Goal: Information Seeking & Learning: Learn about a topic

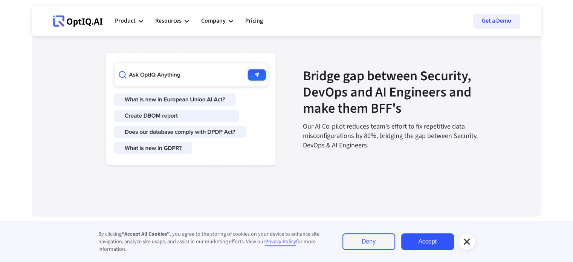
scroll to position [1236, 0]
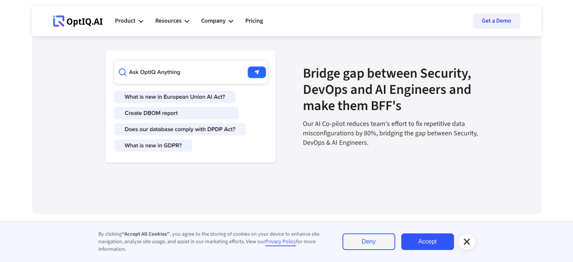
click at [418, 246] on link "Accept" at bounding box center [427, 241] width 53 height 17
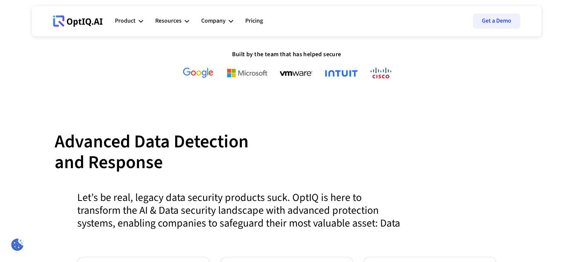
scroll to position [0, 0]
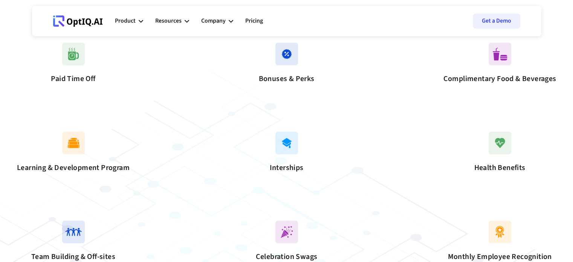
scroll to position [617, 0]
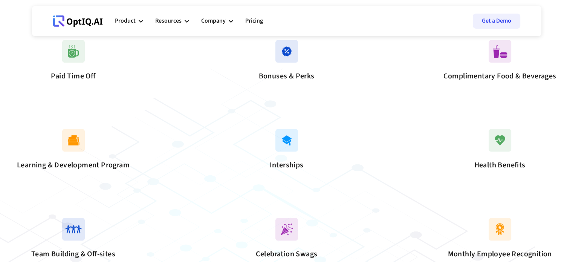
click at [289, 151] on img at bounding box center [286, 140] width 23 height 23
drag, startPoint x: 285, startPoint y: 186, endPoint x: 282, endPoint y: 178, distance: 8.5
click at [282, 172] on div "Interships" at bounding box center [286, 164] width 113 height 15
click at [335, 192] on div "Learning & Development Program Interships Health Benefits" at bounding box center [286, 150] width 509 height 89
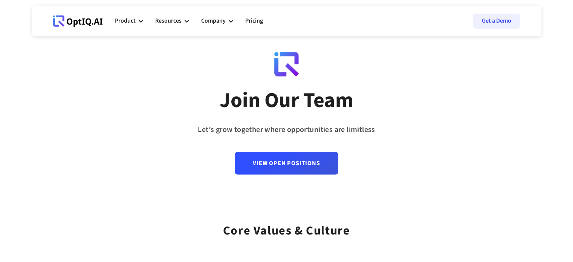
scroll to position [0, 0]
